Goal: Information Seeking & Learning: Learn about a topic

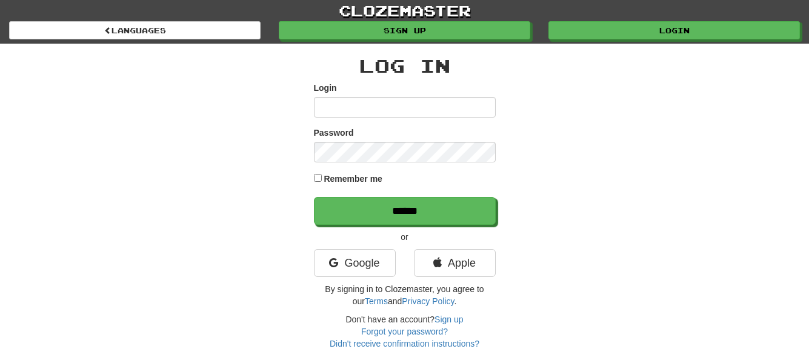
type input "**********"
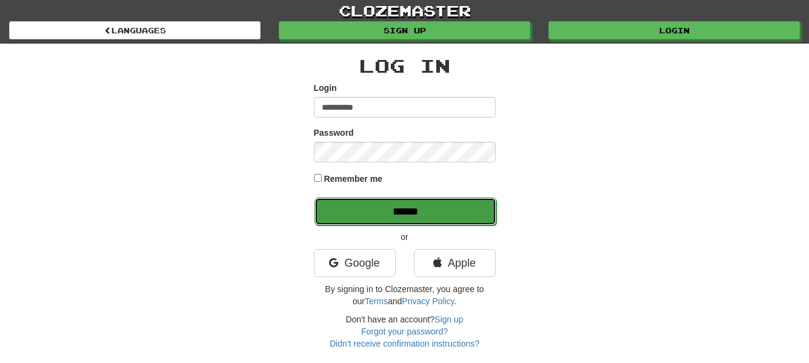
drag, startPoint x: 0, startPoint y: 0, endPoint x: 480, endPoint y: 201, distance: 520.5
click at [480, 203] on input "******" at bounding box center [406, 212] width 182 height 28
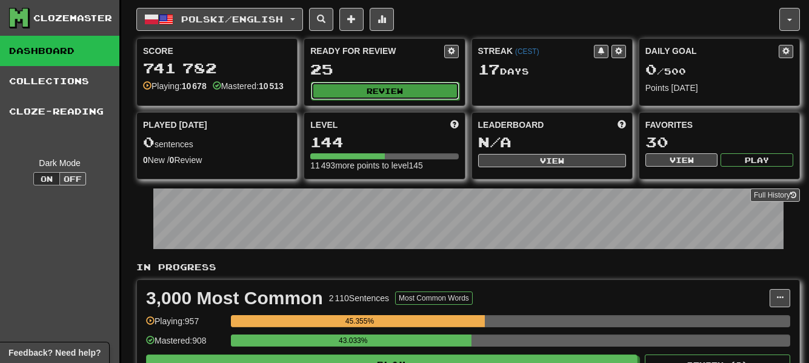
click at [432, 87] on button "Review" at bounding box center [385, 91] width 148 height 18
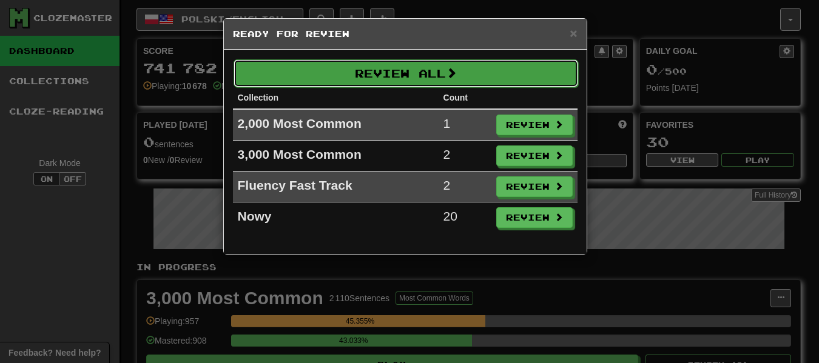
click at [431, 82] on button "Review All" at bounding box center [405, 73] width 344 height 28
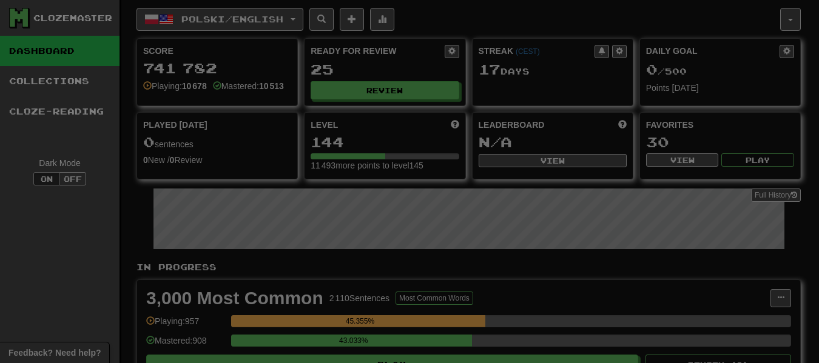
select select "**"
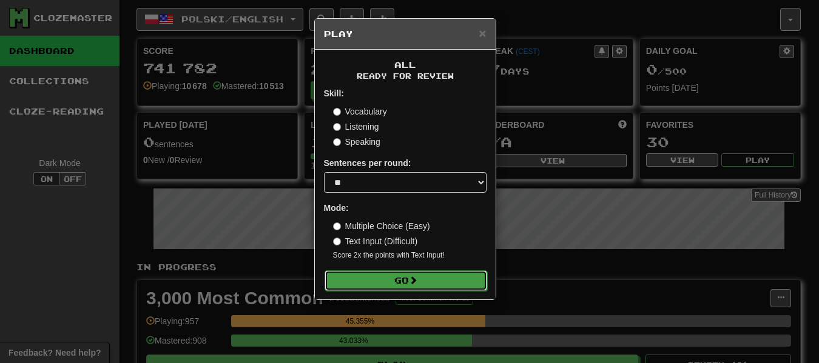
click at [432, 276] on button "Go" at bounding box center [405, 280] width 163 height 21
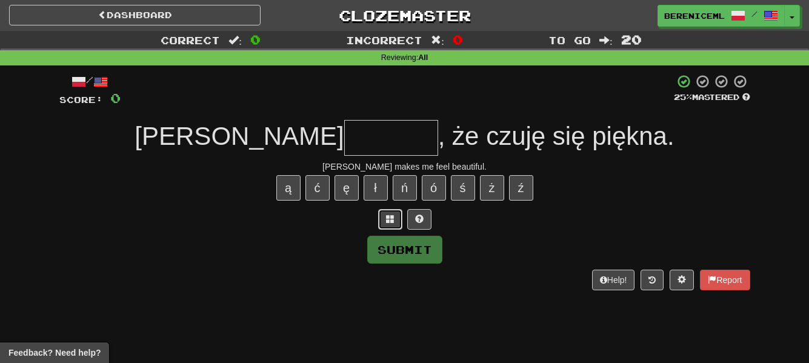
click at [386, 216] on span at bounding box center [390, 219] width 8 height 8
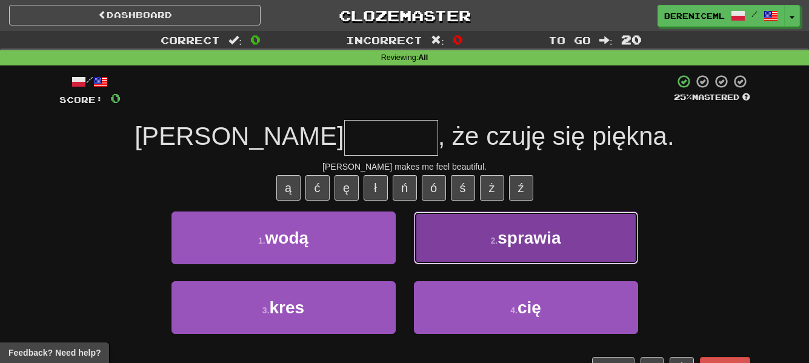
click at [469, 239] on button "2 . sprawia" at bounding box center [526, 238] width 224 height 53
type input "*******"
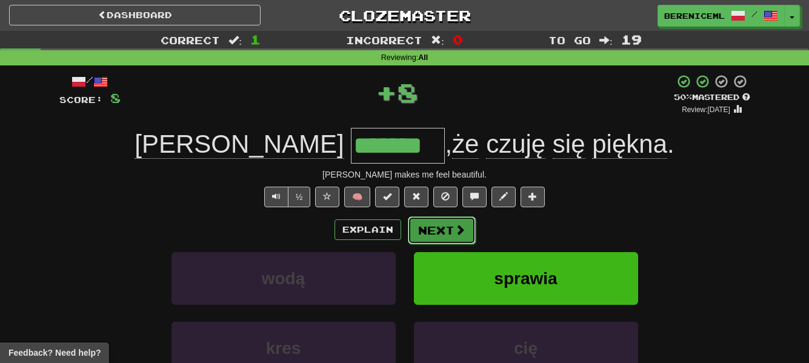
click at [439, 230] on button "Next" at bounding box center [442, 230] width 68 height 28
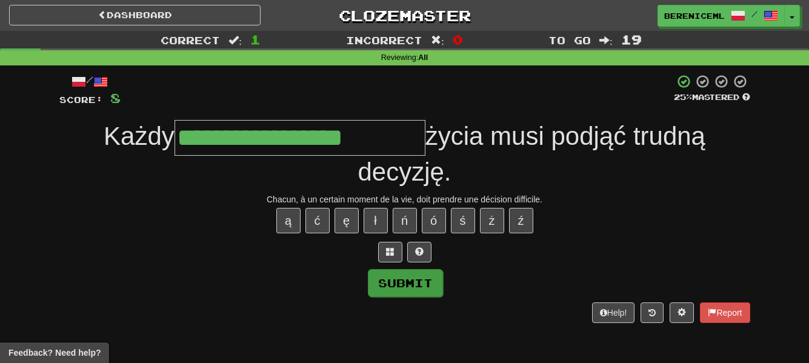
type input "**********"
click at [412, 277] on button "Submit" at bounding box center [405, 283] width 75 height 28
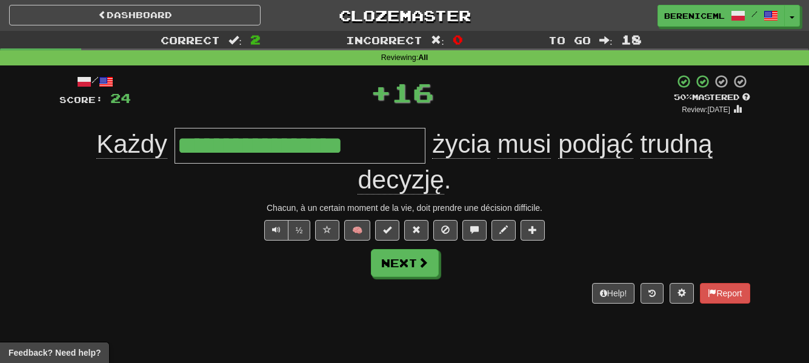
click at [607, 146] on span "podjąć" at bounding box center [595, 144] width 75 height 29
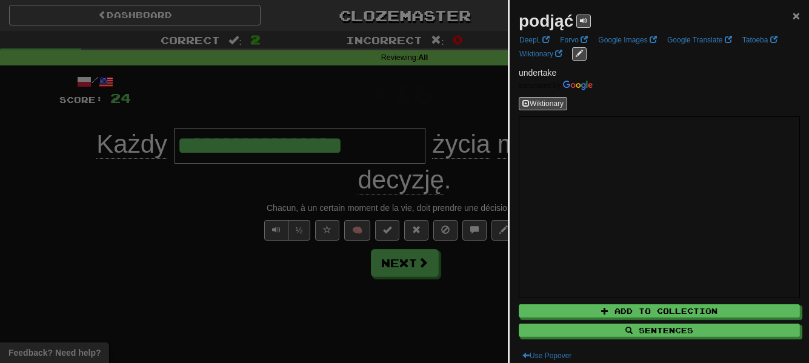
click at [793, 14] on span "×" at bounding box center [796, 15] width 7 height 14
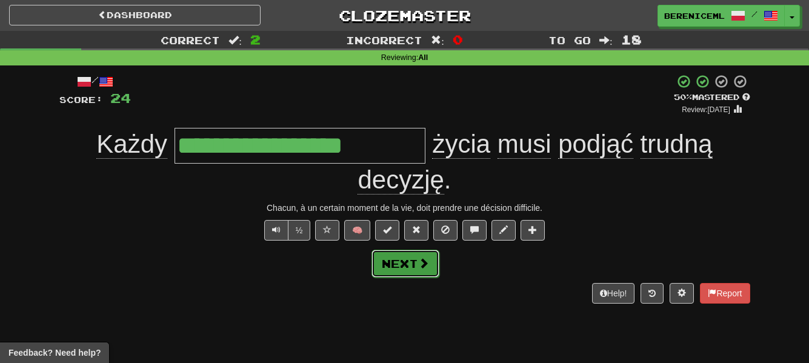
click at [408, 264] on button "Next" at bounding box center [406, 264] width 68 height 28
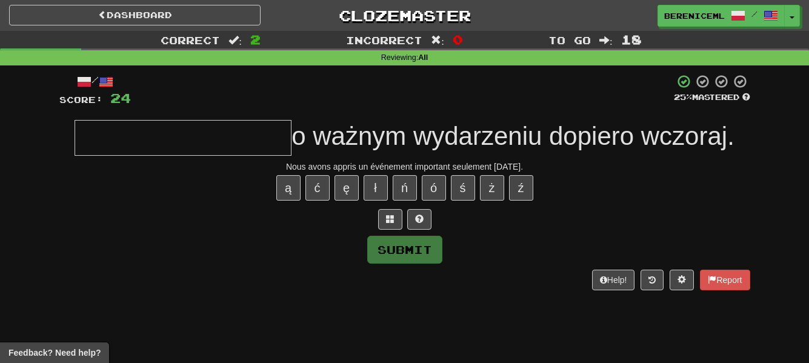
click at [216, 139] on input "text" at bounding box center [183, 138] width 217 height 36
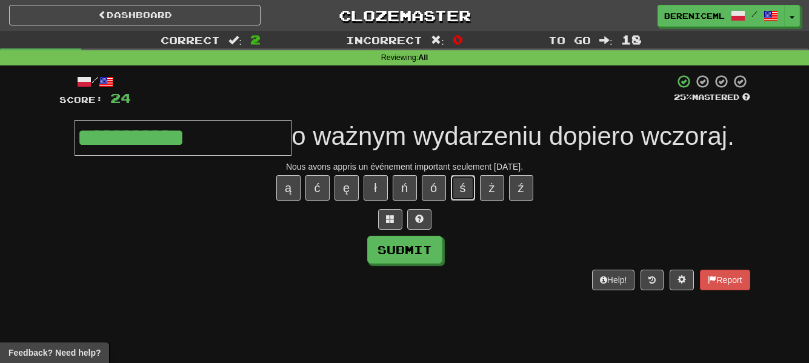
click at [457, 187] on button "ś" at bounding box center [463, 187] width 24 height 25
click at [342, 186] on button "ę" at bounding box center [347, 187] width 24 height 25
type input "**********"
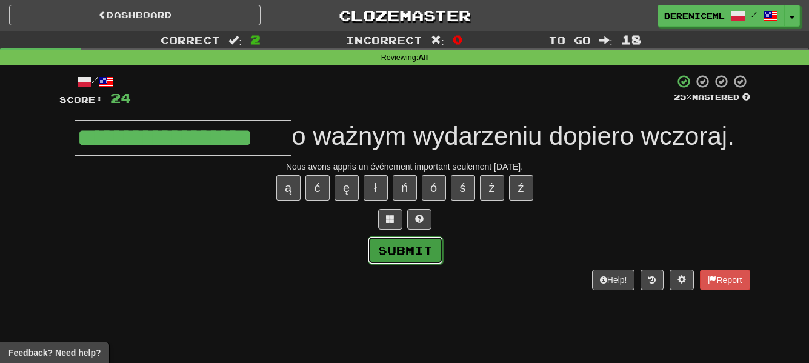
click at [415, 241] on button "Submit" at bounding box center [405, 250] width 75 height 28
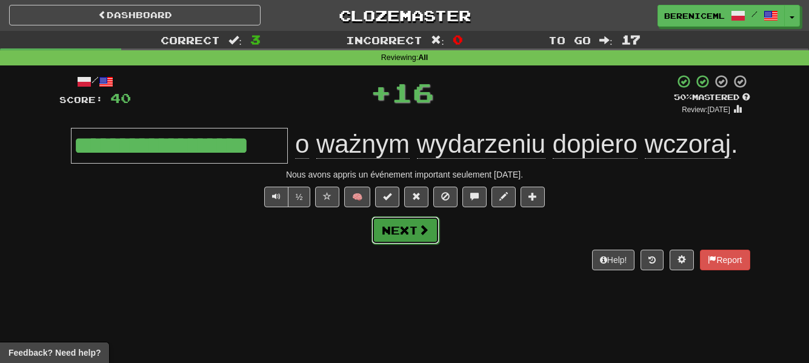
click at [416, 227] on button "Next" at bounding box center [406, 230] width 68 height 28
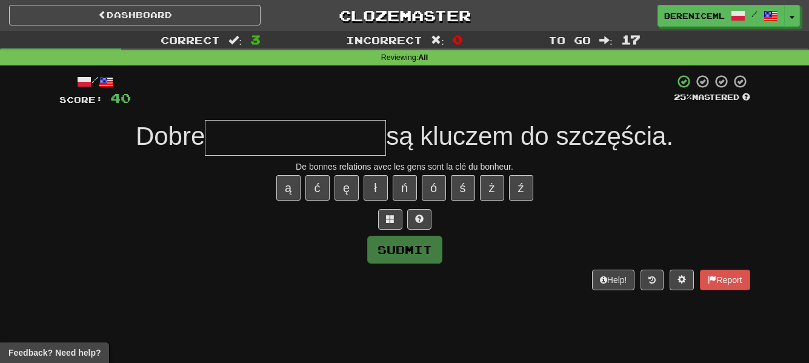
click at [269, 128] on input "text" at bounding box center [295, 138] width 181 height 36
type input "*"
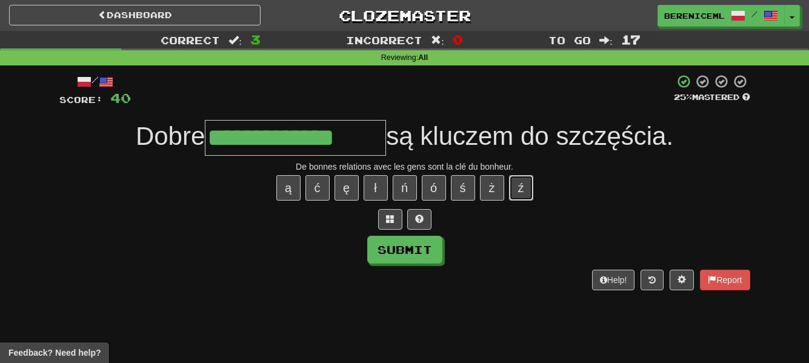
click at [521, 188] on button "ź" at bounding box center [521, 187] width 24 height 25
type input "**********"
click at [427, 252] on button "Submit" at bounding box center [405, 250] width 75 height 28
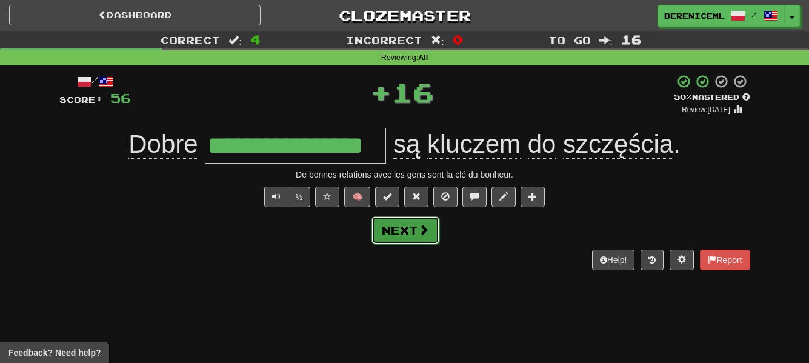
click at [424, 229] on span at bounding box center [423, 229] width 11 height 11
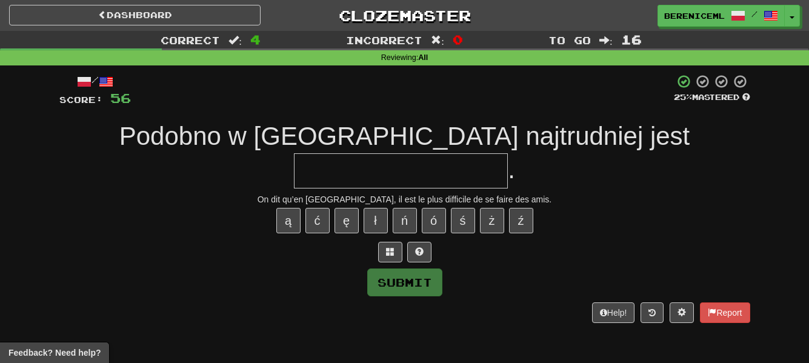
click at [508, 153] on input "text" at bounding box center [401, 171] width 214 height 36
click at [528, 208] on button "ź" at bounding box center [521, 220] width 24 height 25
click at [491, 208] on button "ż" at bounding box center [492, 220] width 24 height 25
click at [394, 247] on span at bounding box center [390, 251] width 8 height 8
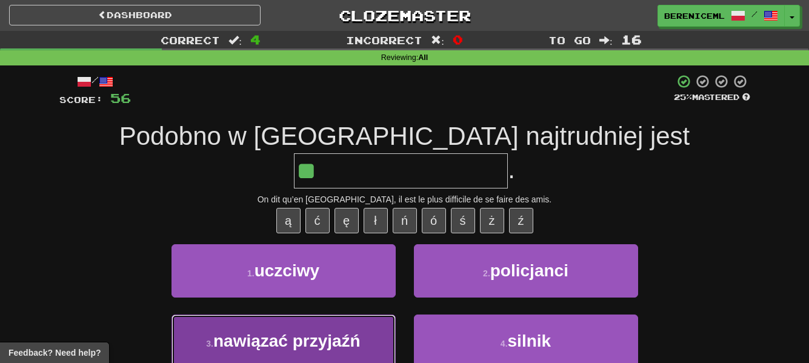
click at [375, 315] on button "3 . nawiązać przyjaźń" at bounding box center [284, 341] width 224 height 53
type input "**********"
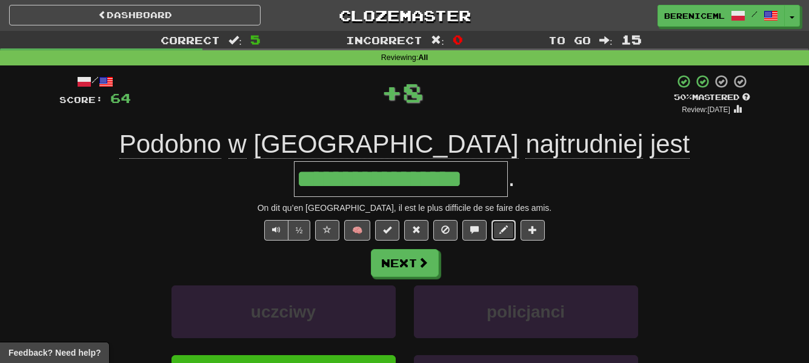
click at [498, 220] on button at bounding box center [504, 230] width 24 height 21
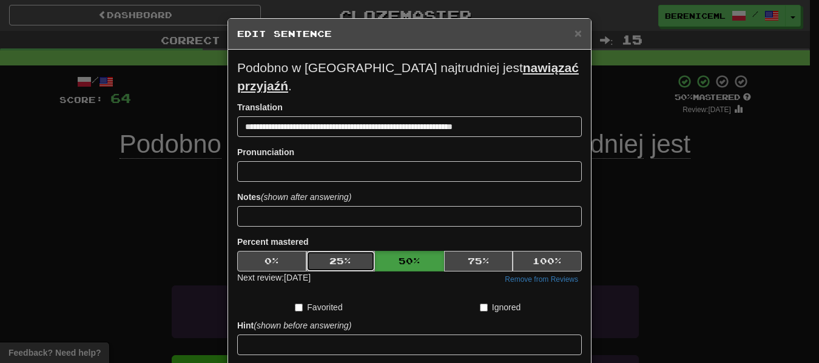
click at [343, 251] on button "25 %" at bounding box center [340, 261] width 69 height 21
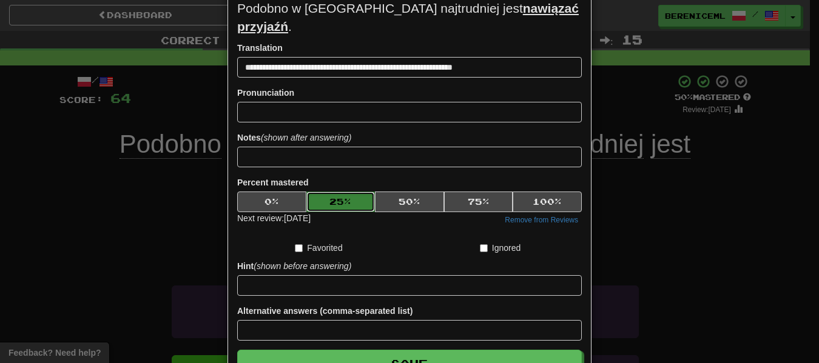
scroll to position [123, 0]
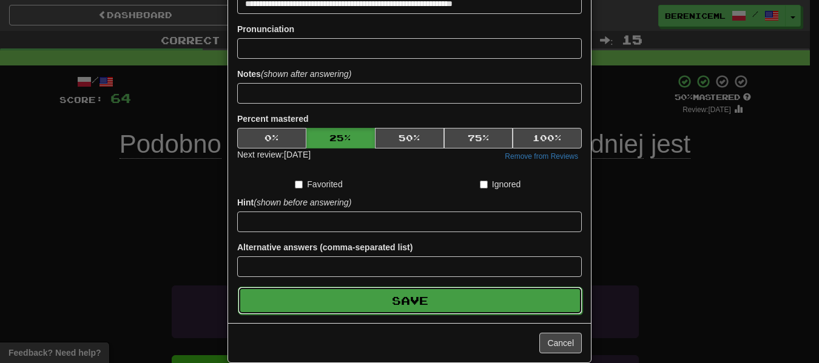
click at [451, 287] on button "Save" at bounding box center [410, 301] width 344 height 28
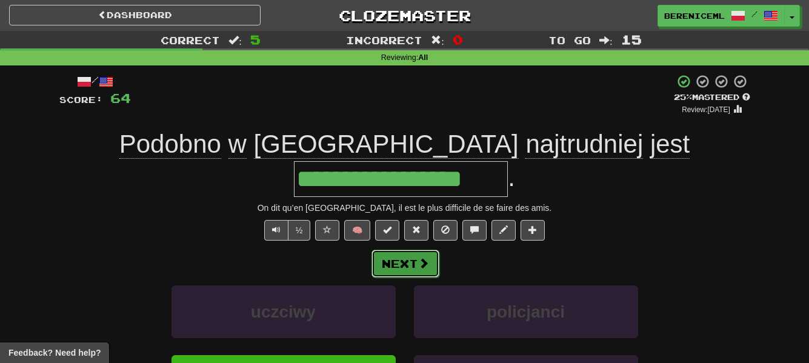
click at [409, 250] on button "Next" at bounding box center [406, 264] width 68 height 28
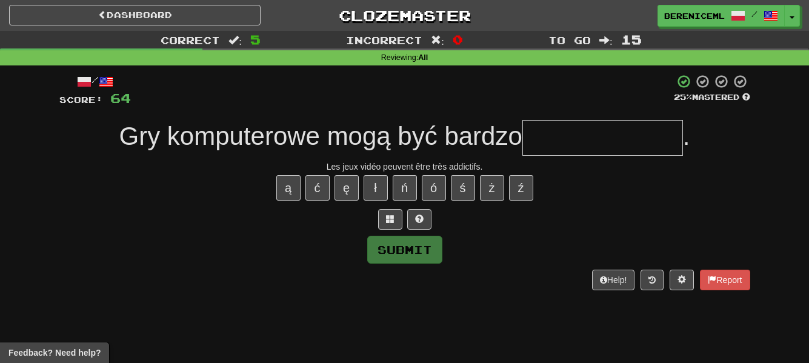
click at [555, 141] on input "text" at bounding box center [603, 138] width 161 height 36
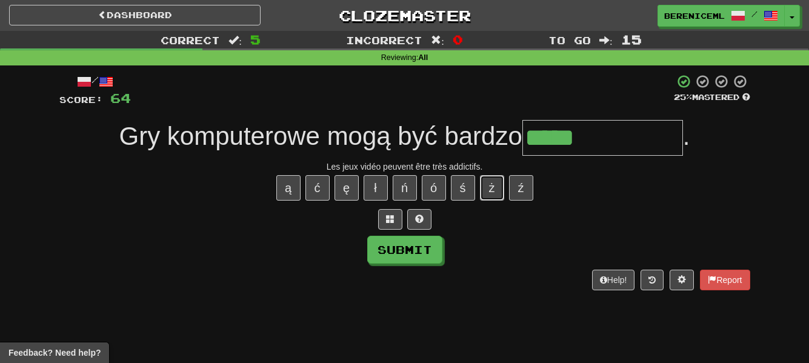
click at [487, 186] on button "ż" at bounding box center [492, 187] width 24 height 25
click at [293, 189] on button "ą" at bounding box center [289, 187] width 24 height 25
click at [293, 187] on button "ą" at bounding box center [289, 187] width 24 height 25
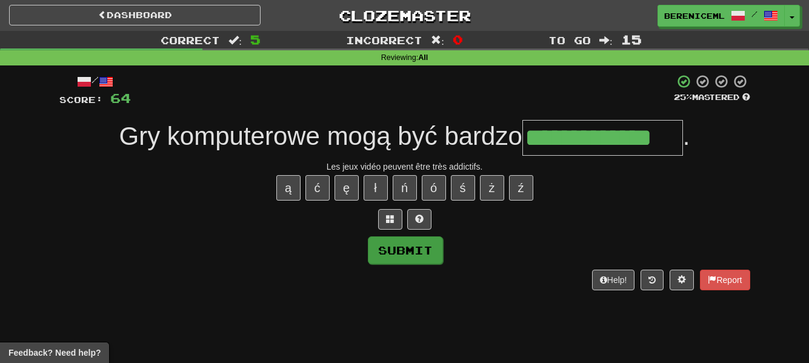
type input "**********"
click at [392, 254] on button "Submit" at bounding box center [405, 250] width 75 height 28
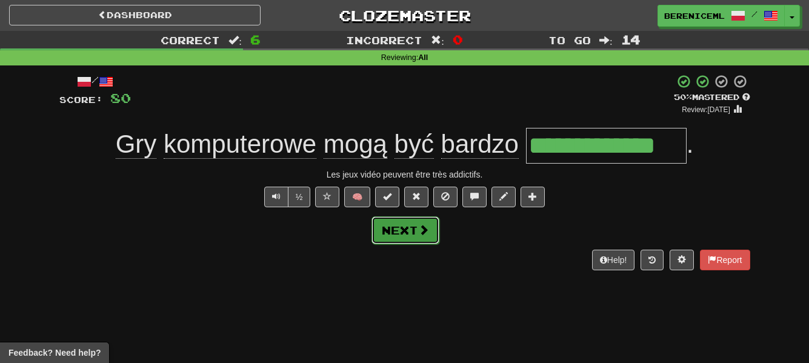
click at [418, 234] on span at bounding box center [423, 229] width 11 height 11
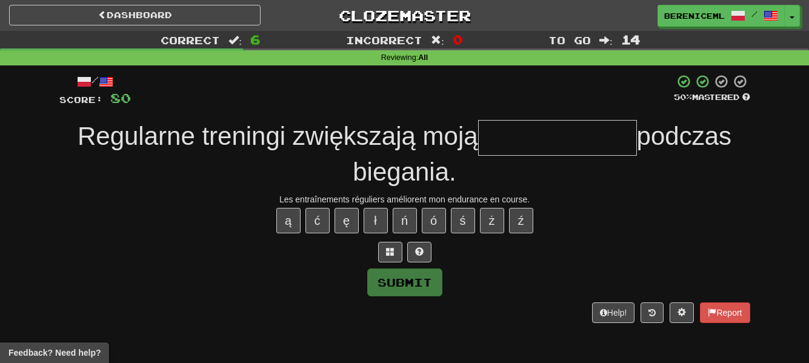
click at [532, 144] on input "text" at bounding box center [557, 138] width 159 height 36
type input "*"
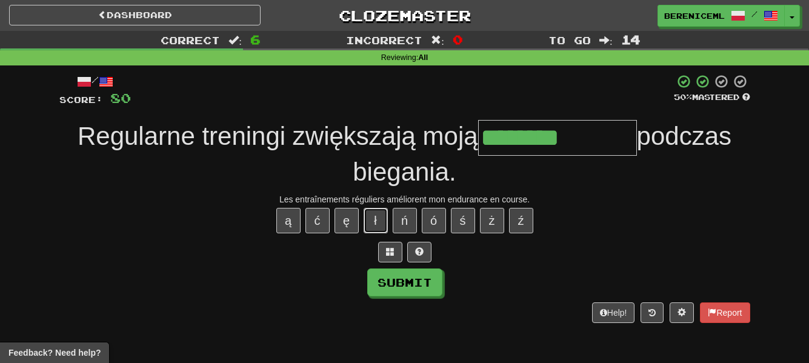
click at [379, 220] on button "ł" at bounding box center [376, 220] width 24 height 25
click at [468, 218] on button "ś" at bounding box center [463, 220] width 24 height 25
click at [317, 216] on button "ć" at bounding box center [318, 220] width 24 height 25
type input "**********"
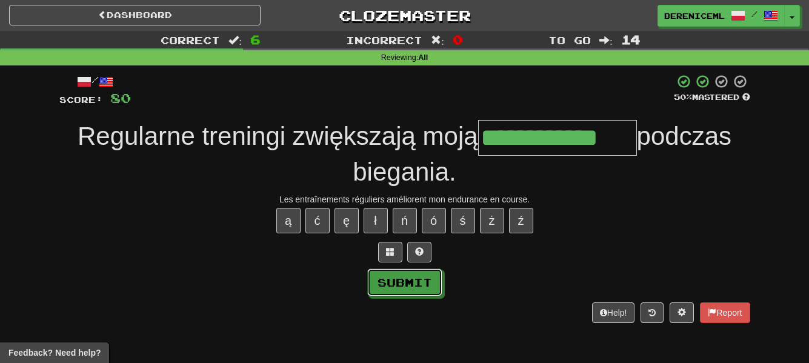
click at [420, 281] on button "Submit" at bounding box center [404, 283] width 75 height 28
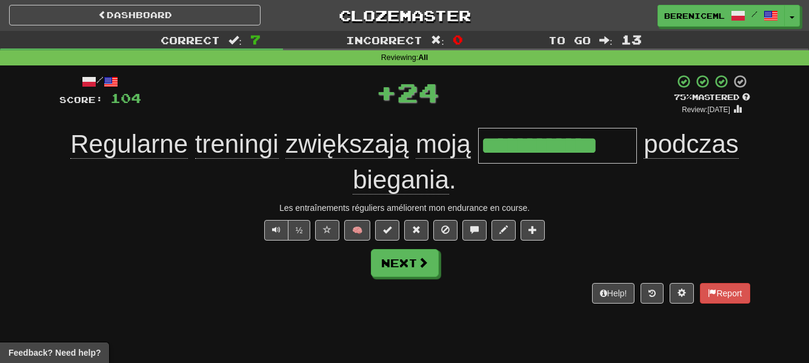
click at [504, 266] on div "Next" at bounding box center [404, 263] width 691 height 28
click at [427, 265] on span at bounding box center [423, 263] width 11 height 11
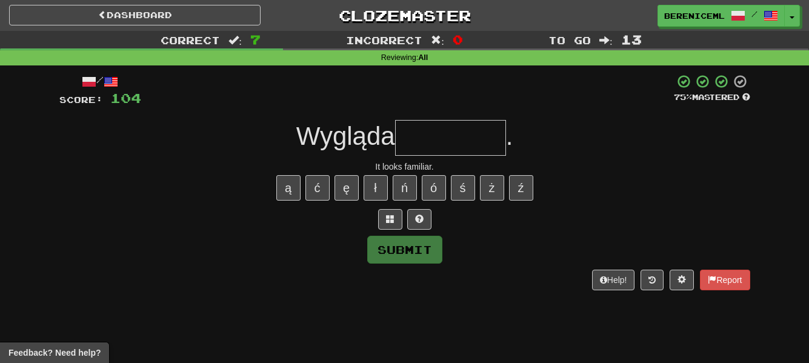
click at [420, 138] on input "text" at bounding box center [450, 138] width 111 height 36
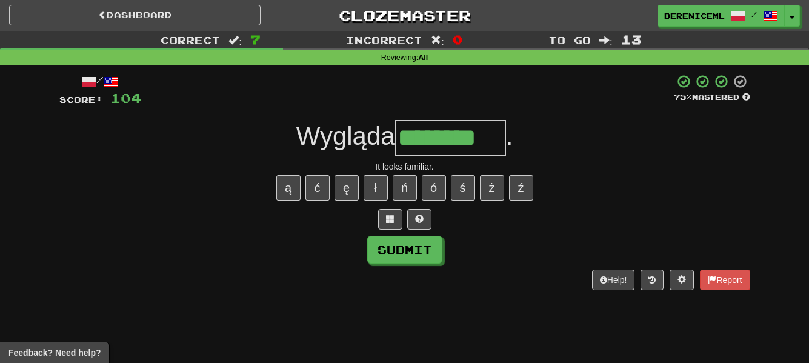
type input "********"
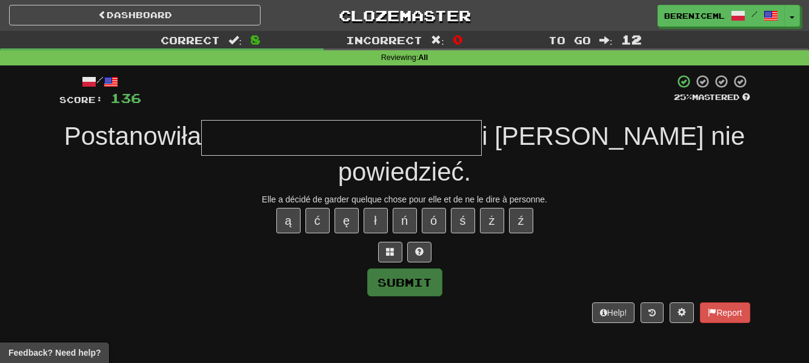
click at [401, 145] on input "text" at bounding box center [341, 138] width 281 height 36
type input "*"
click at [397, 249] on button at bounding box center [390, 252] width 24 height 21
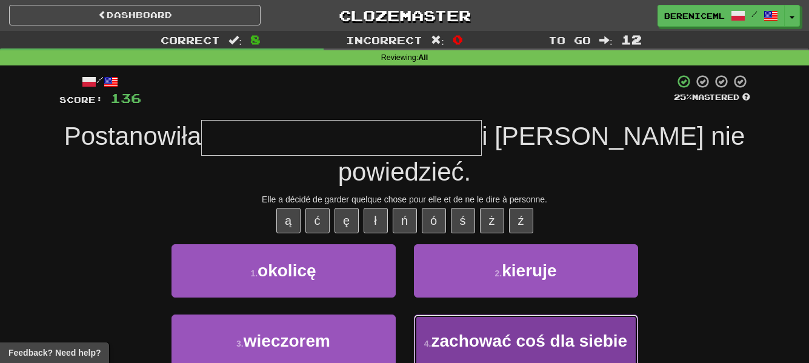
click at [576, 327] on button "4 . zachować coś dla siebie" at bounding box center [526, 341] width 224 height 53
type input "**********"
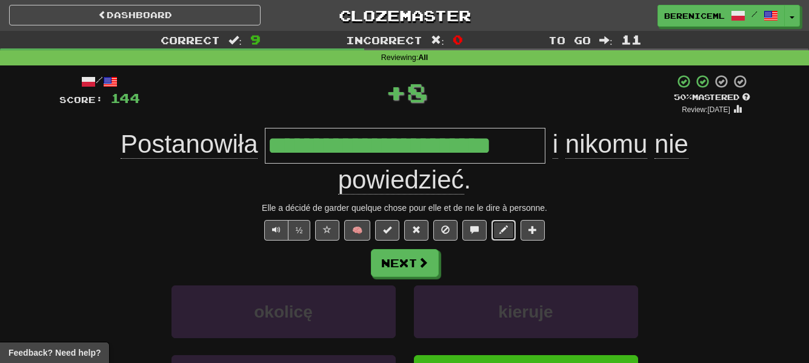
click at [508, 226] on span at bounding box center [504, 230] width 8 height 8
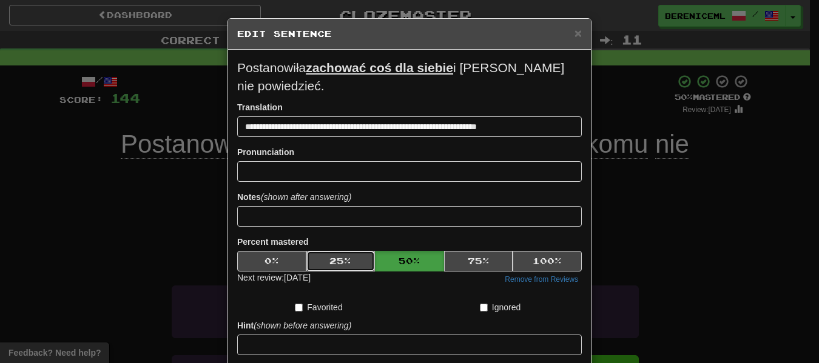
click at [342, 263] on button "25 %" at bounding box center [340, 261] width 69 height 21
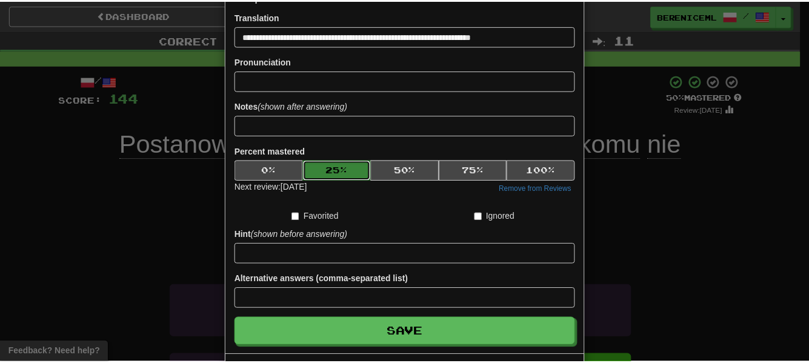
scroll to position [141, 0]
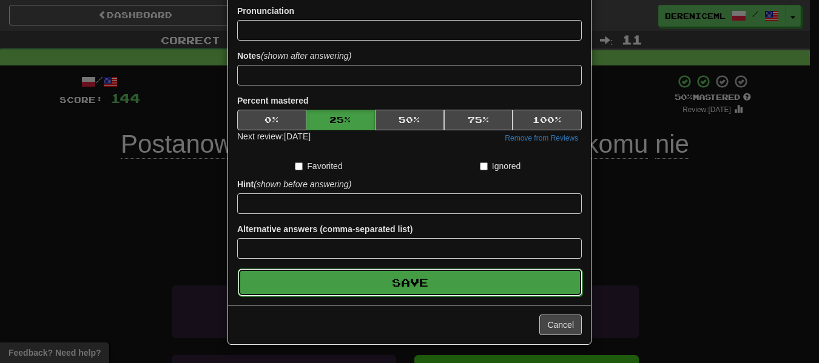
click at [490, 284] on button "Save" at bounding box center [410, 283] width 344 height 28
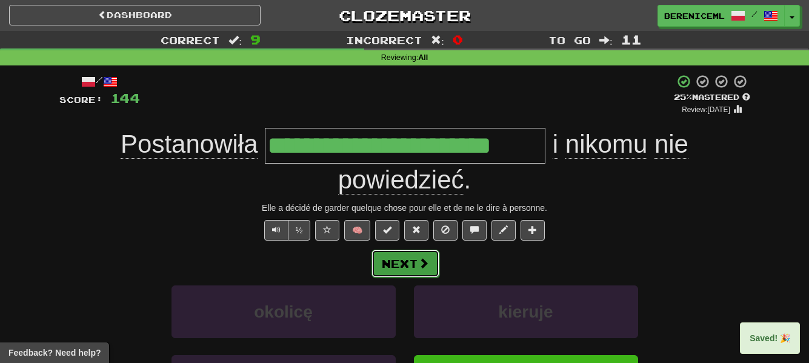
click at [401, 262] on button "Next" at bounding box center [406, 264] width 68 height 28
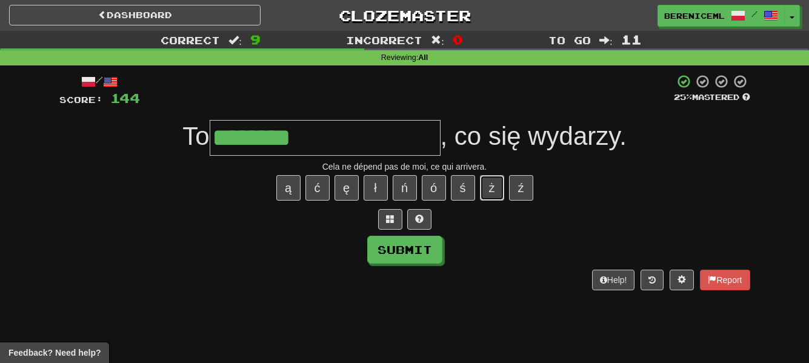
click at [498, 189] on button "ż" at bounding box center [492, 187] width 24 height 25
type input "**********"
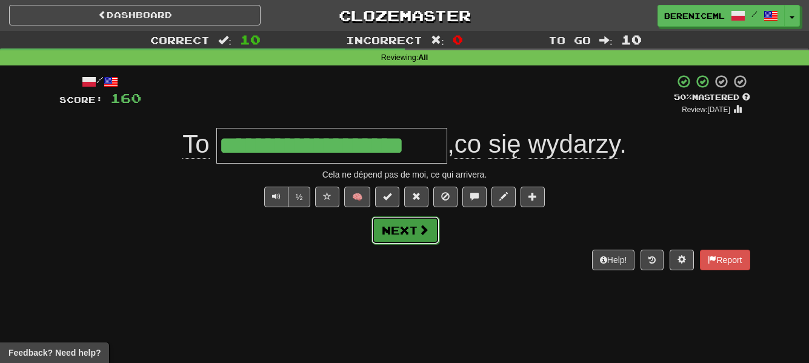
click at [424, 226] on span at bounding box center [423, 229] width 11 height 11
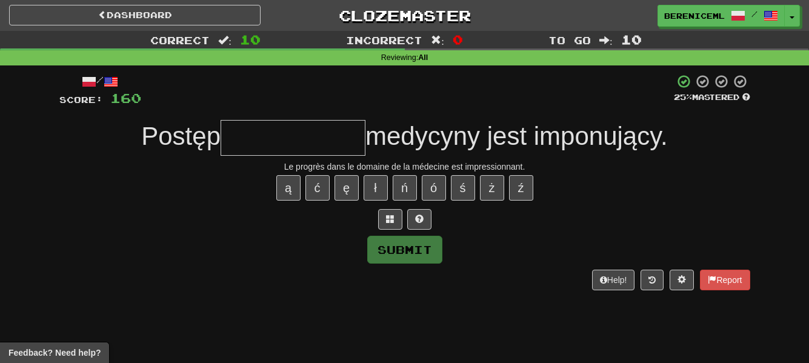
click at [303, 127] on input "text" at bounding box center [293, 138] width 145 height 36
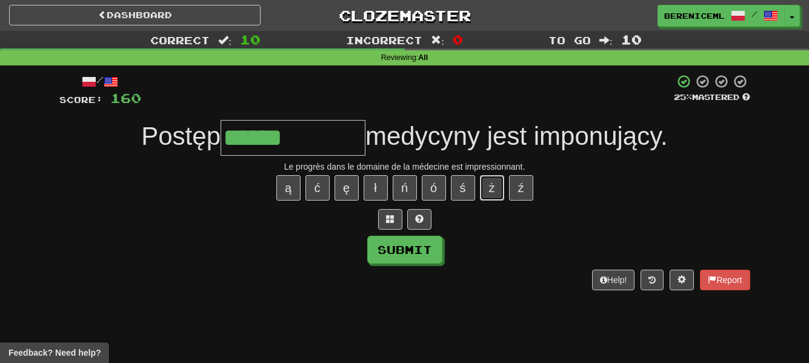
click at [497, 187] on button "ż" at bounding box center [492, 187] width 24 height 25
type input "**********"
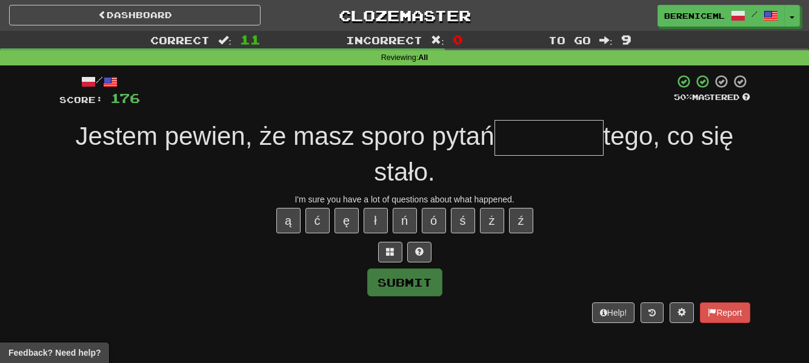
type input "*"
click at [392, 247] on span at bounding box center [390, 251] width 8 height 8
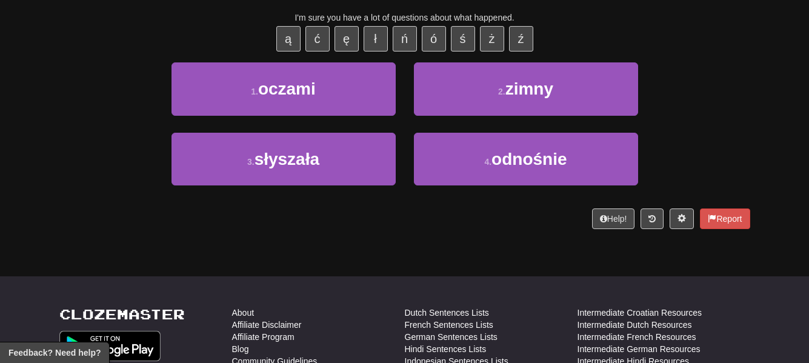
scroll to position [0, 0]
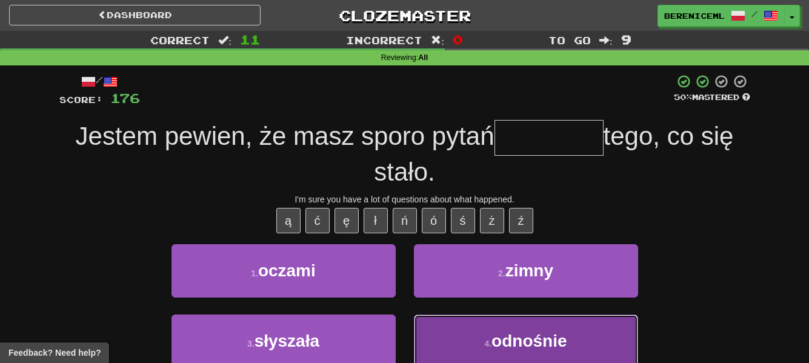
click at [569, 329] on button "4 . odnośnie" at bounding box center [526, 341] width 224 height 53
type input "********"
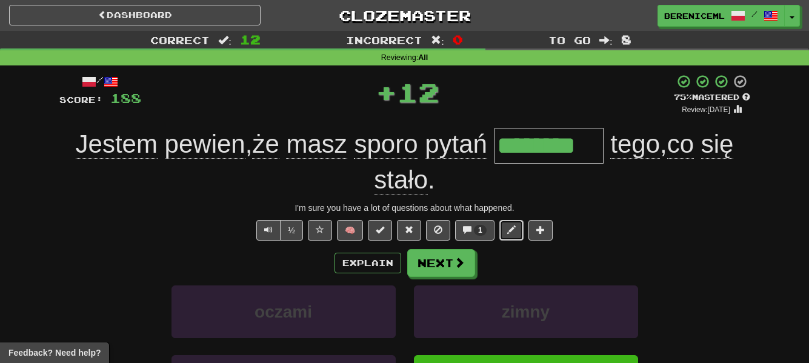
click at [513, 229] on span at bounding box center [512, 230] width 8 height 8
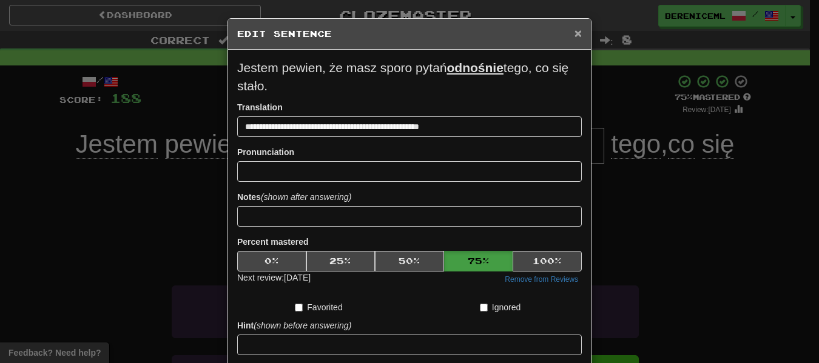
click at [574, 35] on span "×" at bounding box center [577, 33] width 7 height 14
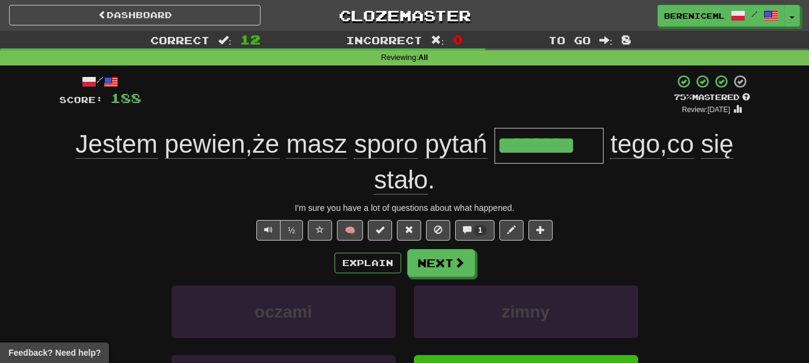
click at [565, 140] on input "********" at bounding box center [549, 146] width 109 height 36
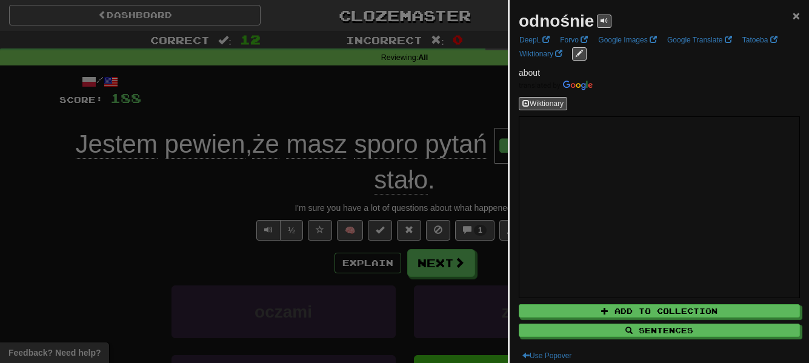
click at [793, 13] on span "×" at bounding box center [796, 15] width 7 height 14
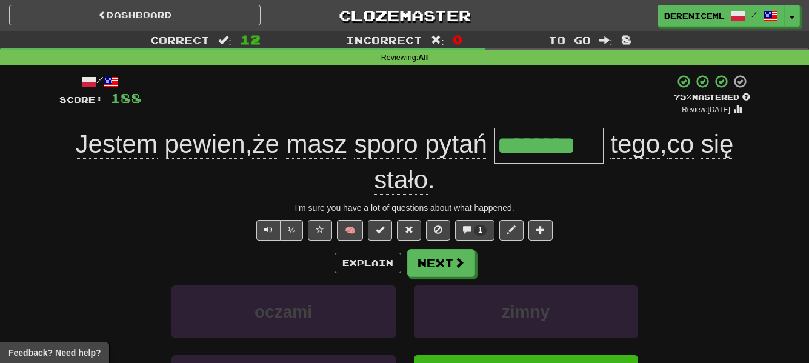
click at [646, 212] on div "I'm sure you have a lot of questions about what happened." at bounding box center [404, 208] width 691 height 12
click at [158, 11] on link "Dashboard" at bounding box center [135, 15] width 252 height 21
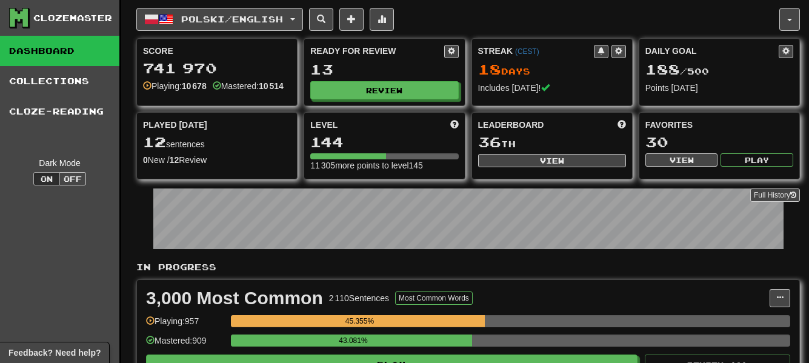
click at [483, 20] on div "Polski / English Français / English Streak: 8 Review: 3 876 Daily Goal: 0 / 500…" at bounding box center [457, 19] width 643 height 23
